Goal: Entertainment & Leisure: Consume media (video, audio)

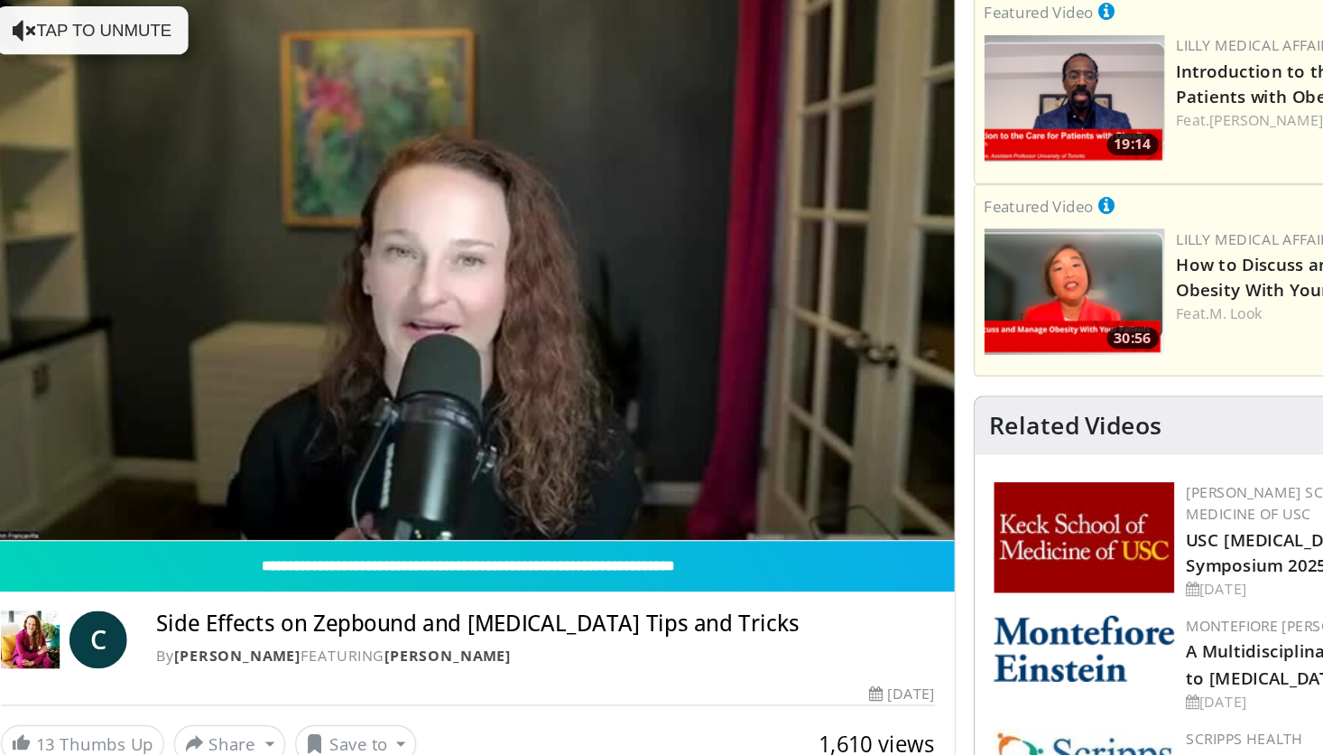
scroll to position [172, 0]
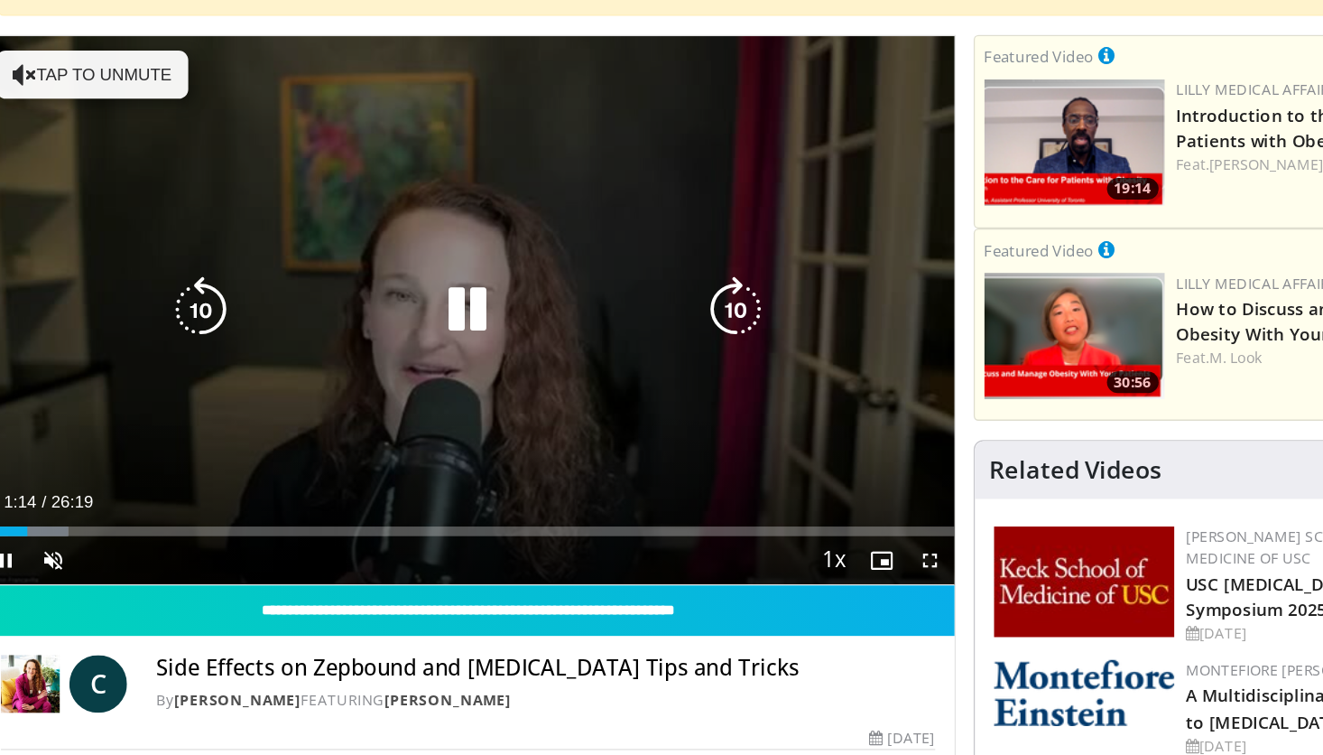
click at [212, 56] on div "10 seconds Tap to unmute" at bounding box center [468, 233] width 731 height 412
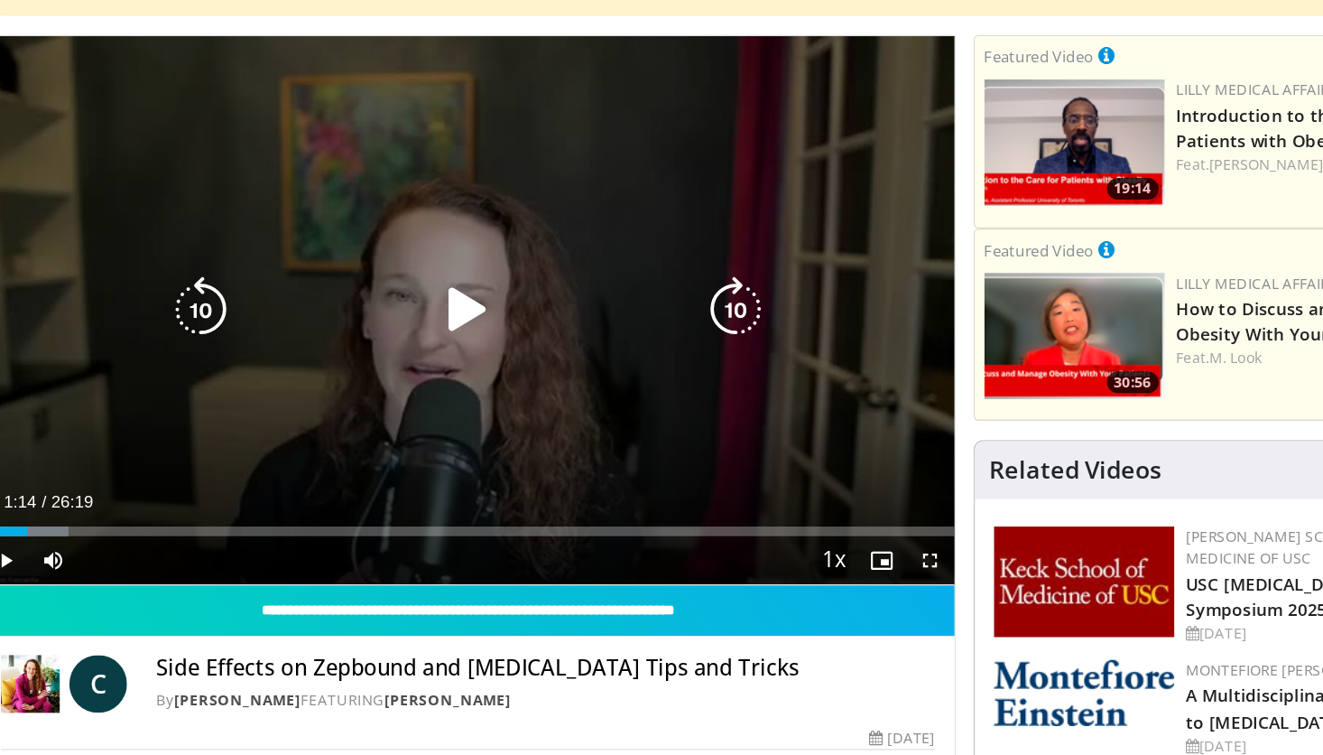
click at [465, 233] on icon "Video Player" at bounding box center [468, 233] width 51 height 51
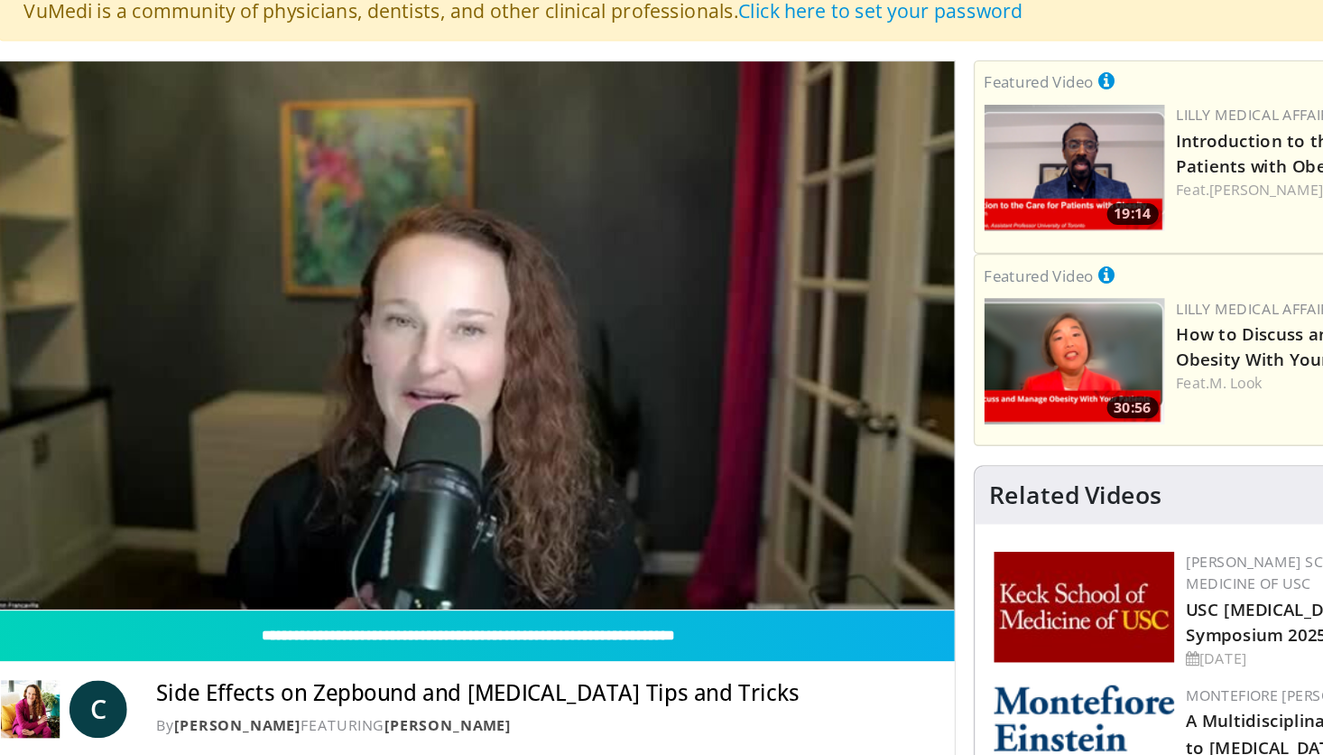
scroll to position [153, 0]
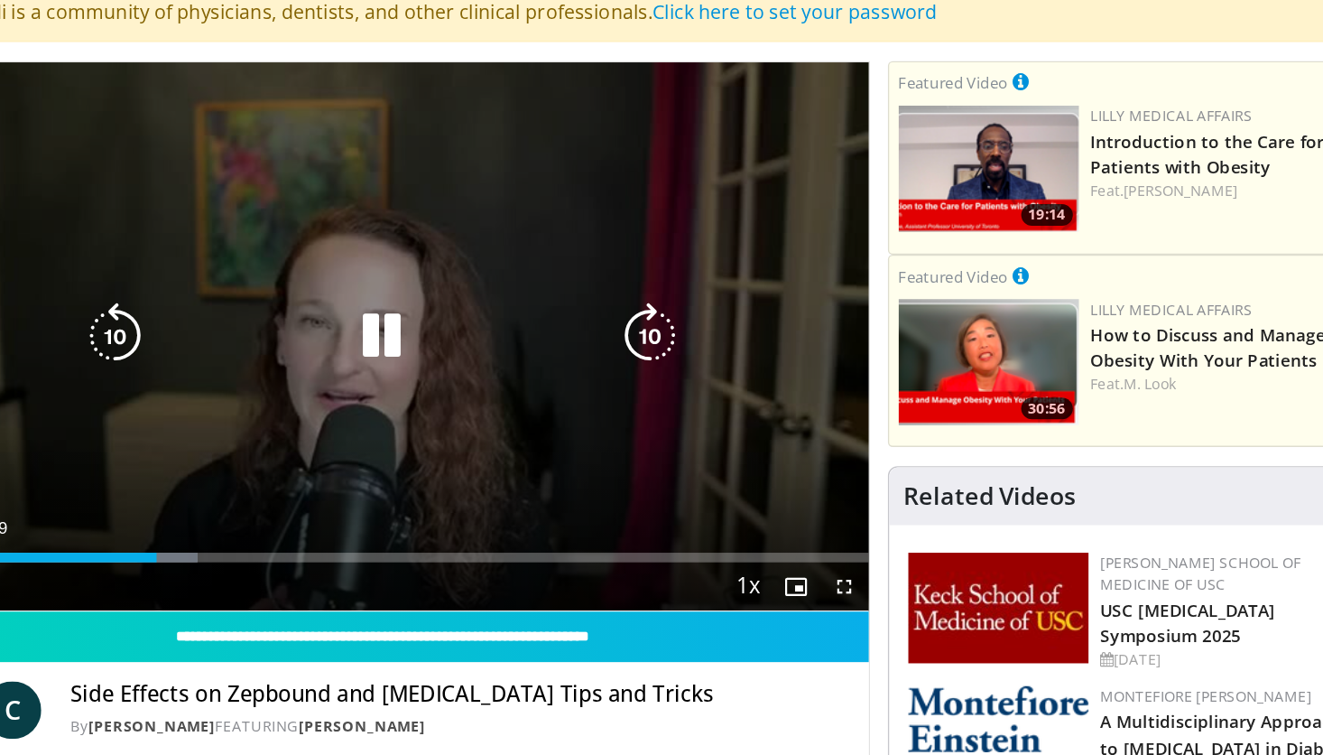
click at [467, 255] on icon "Video Player" at bounding box center [468, 252] width 51 height 51
